Goal: Check status: Check status

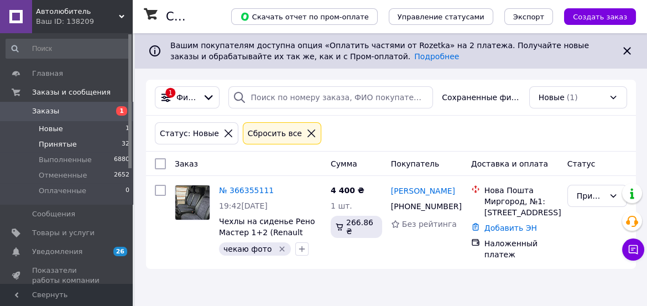
click at [64, 145] on span "Принятые" at bounding box center [58, 144] width 38 height 10
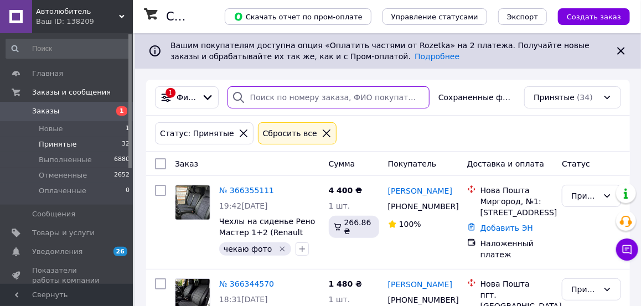
click at [271, 101] on input "search" at bounding box center [328, 97] width 202 height 22
paste input "[PHONE_NUMBER]"
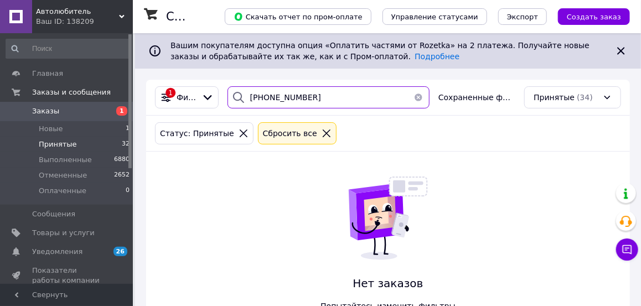
type input "[PHONE_NUMBER]"
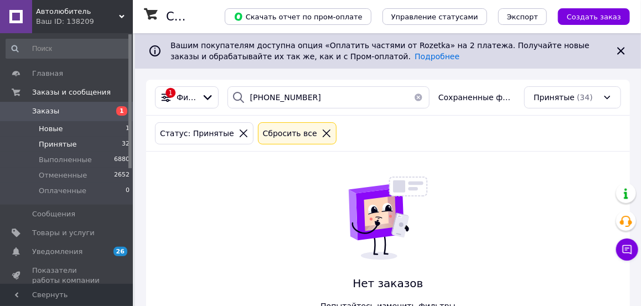
click at [48, 131] on span "Новые" at bounding box center [51, 129] width 24 height 10
